Goal: Task Accomplishment & Management: Use online tool/utility

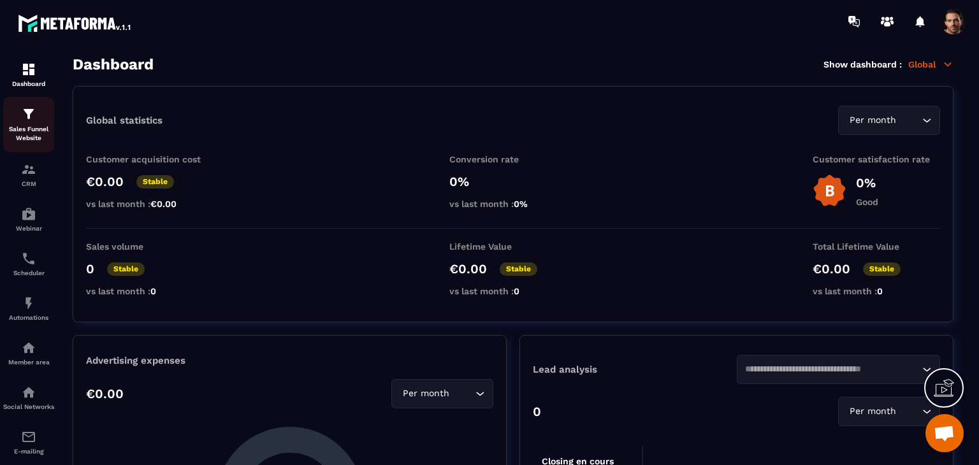
click at [43, 133] on p "Sales Funnel Website" at bounding box center [28, 134] width 51 height 18
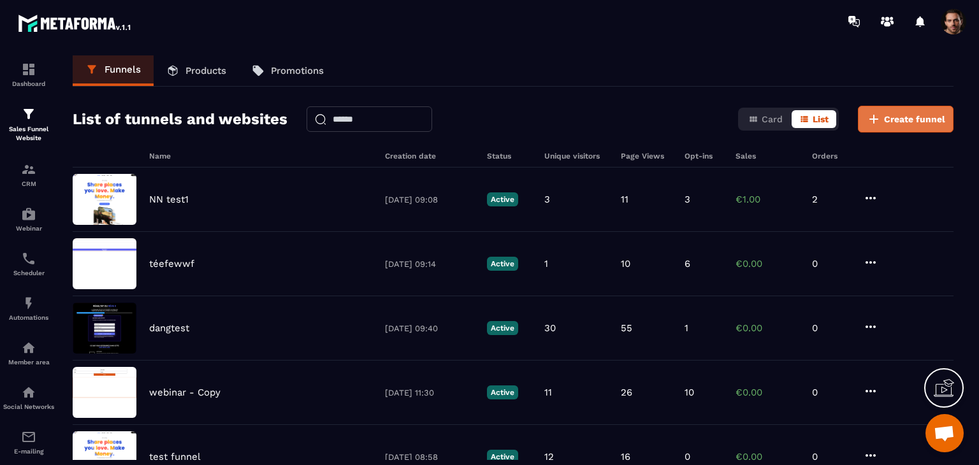
click at [875, 126] on icon at bounding box center [874, 119] width 15 height 15
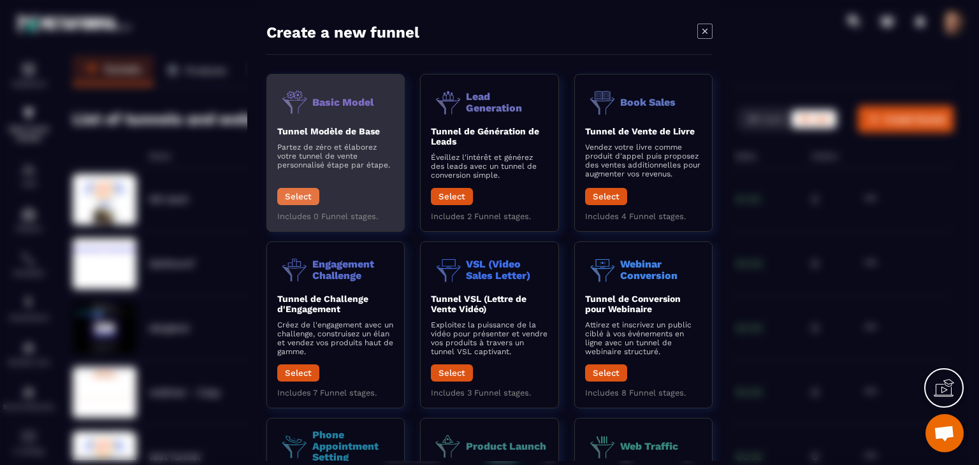
click at [316, 197] on button "Select" at bounding box center [298, 196] width 42 height 17
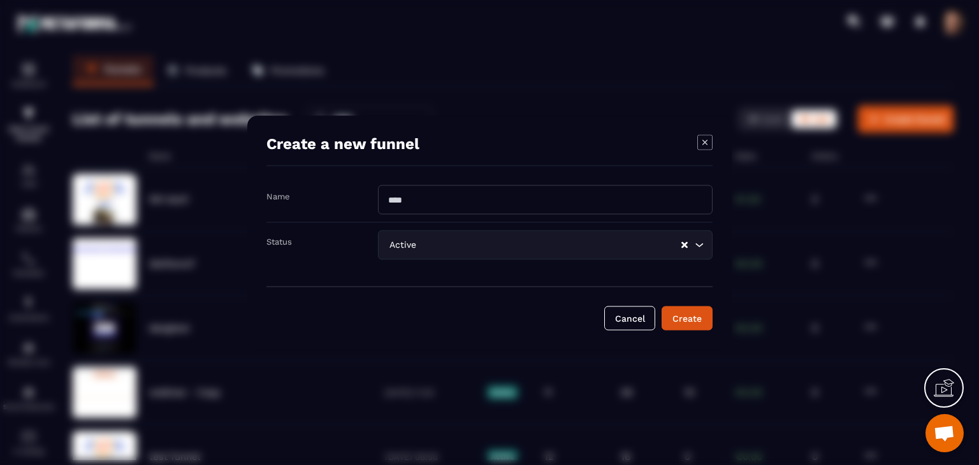
click at [533, 212] on input "Modal window" at bounding box center [545, 200] width 335 height 29
type input "**********"
click at [694, 314] on div "Create" at bounding box center [687, 318] width 34 height 13
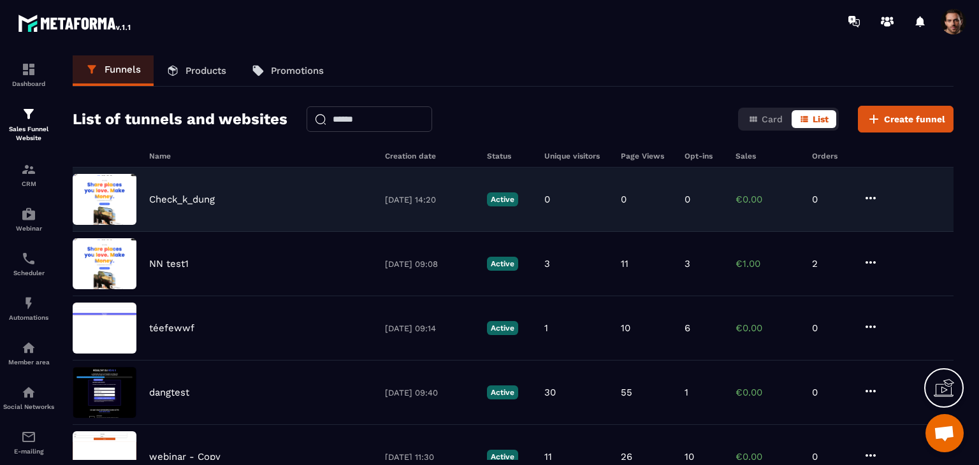
click at [557, 197] on div "0" at bounding box center [577, 199] width 64 height 11
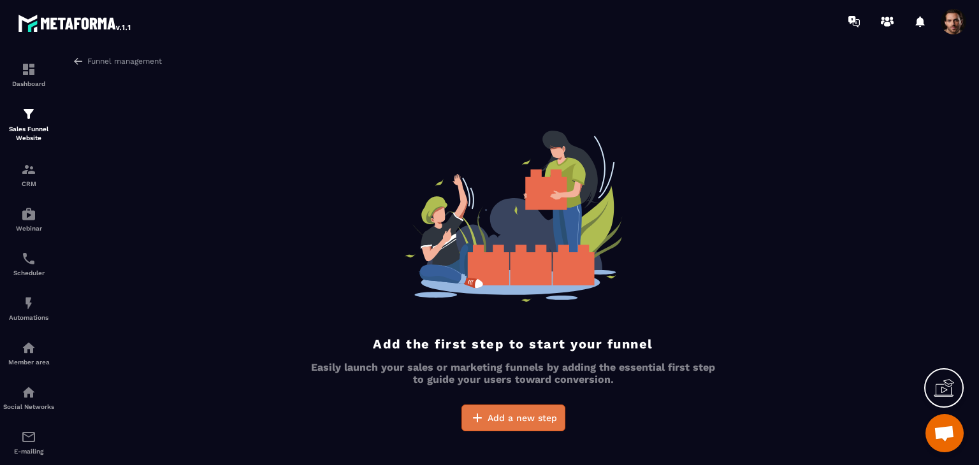
drag, startPoint x: 548, startPoint y: 397, endPoint x: 548, endPoint y: 413, distance: 16.0
click at [548, 409] on div "Add the first step to start your funnel Easily launch your sales or marketing f…" at bounding box center [513, 281] width 414 height 301
click at [548, 414] on span "Add a new step" at bounding box center [523, 418] width 70 height 13
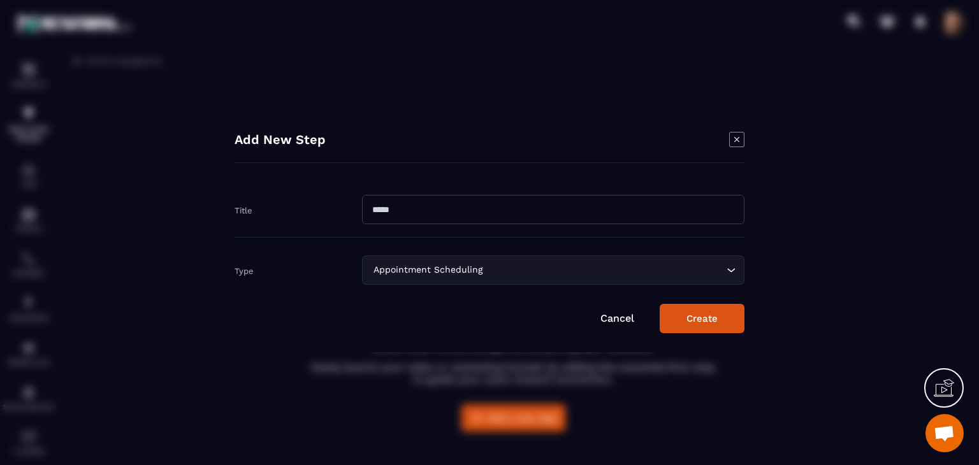
drag, startPoint x: 416, startPoint y: 185, endPoint x: 425, endPoint y: 201, distance: 19.1
click at [423, 196] on div "Title" at bounding box center [490, 209] width 510 height 55
click at [425, 201] on input "Modal window" at bounding box center [553, 209] width 383 height 29
click at [480, 211] on input "**********" at bounding box center [553, 209] width 383 height 29
type input "**********"
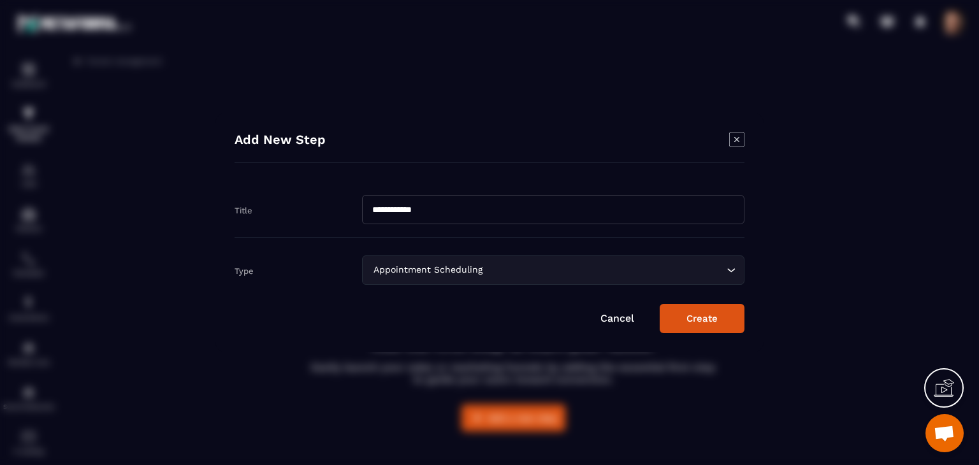
click at [613, 253] on div "Type Appointment Scheduling Loading..." at bounding box center [490, 261] width 510 height 47
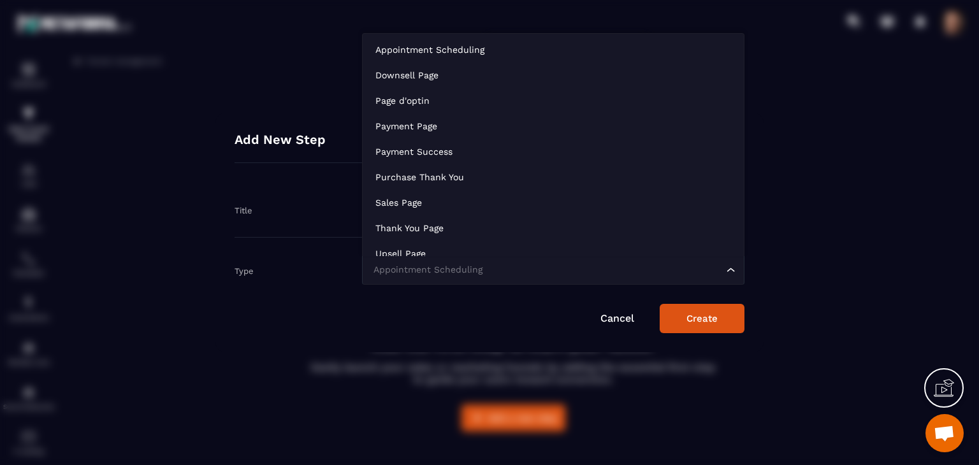
click at [631, 276] on input "Search for option" at bounding box center [546, 270] width 353 height 14
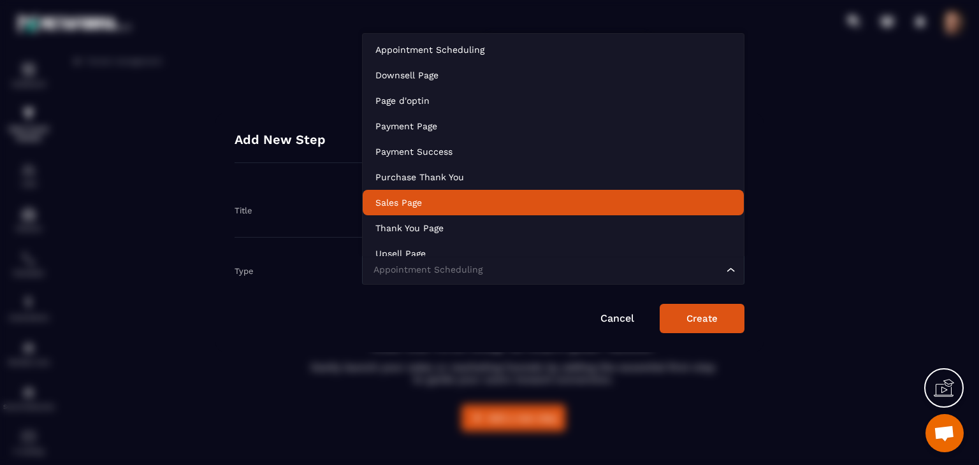
click at [469, 196] on p "Sales Page" at bounding box center [554, 202] width 356 height 13
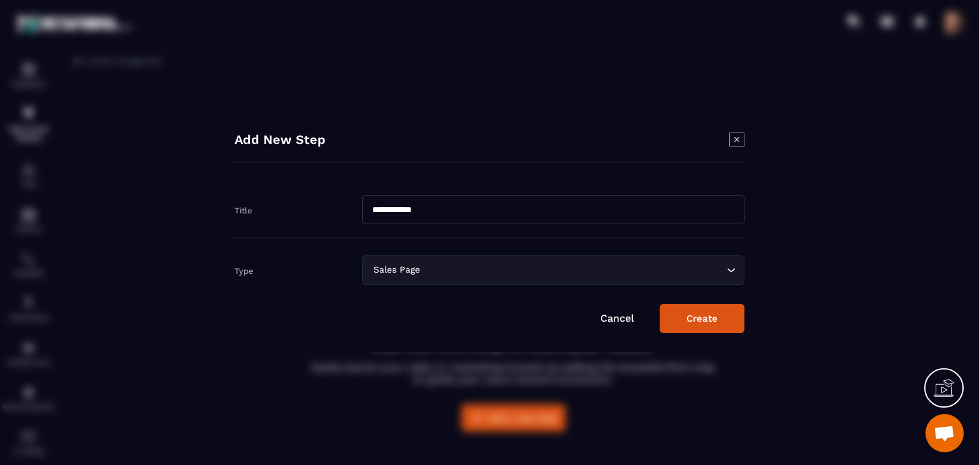
click at [719, 321] on button "Create" at bounding box center [702, 318] width 85 height 29
